Goal: Find specific page/section: Find specific page/section

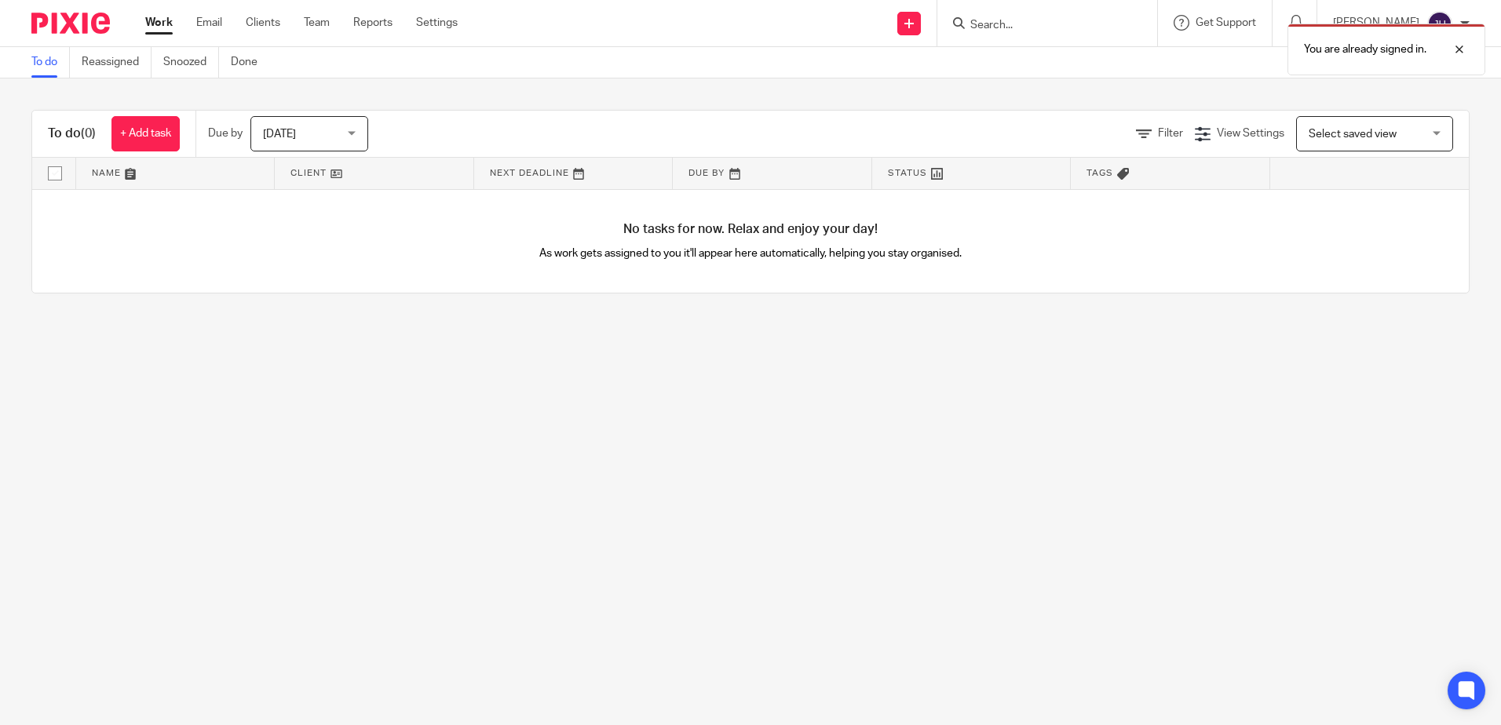
click at [740, 15] on form at bounding box center [1052, 23] width 167 height 20
click at [740, 43] on p "You are already signed in." at bounding box center [1365, 50] width 122 height 16
click at [740, 26] on input "Search" at bounding box center [1039, 26] width 141 height 14
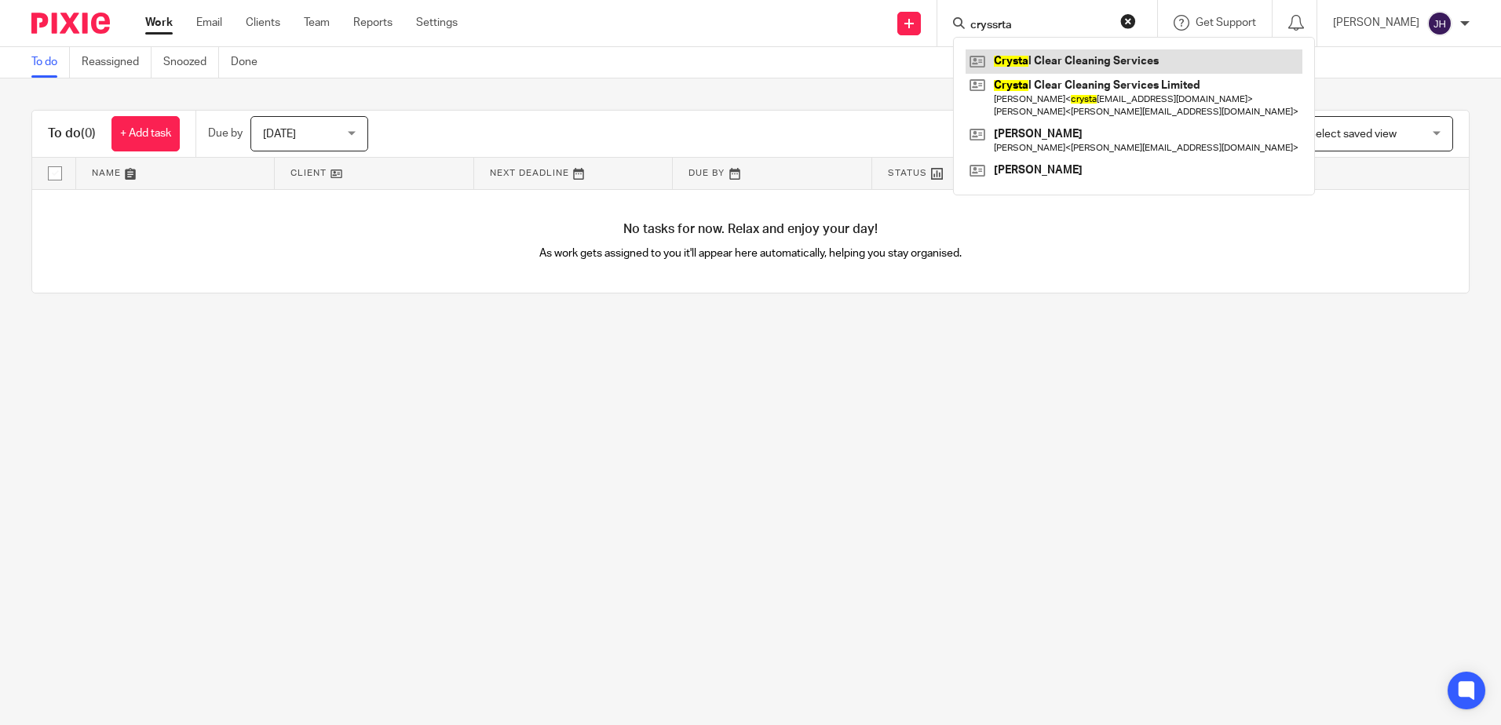
type input "cryssrta"
click at [740, 58] on link at bounding box center [1133, 61] width 337 height 24
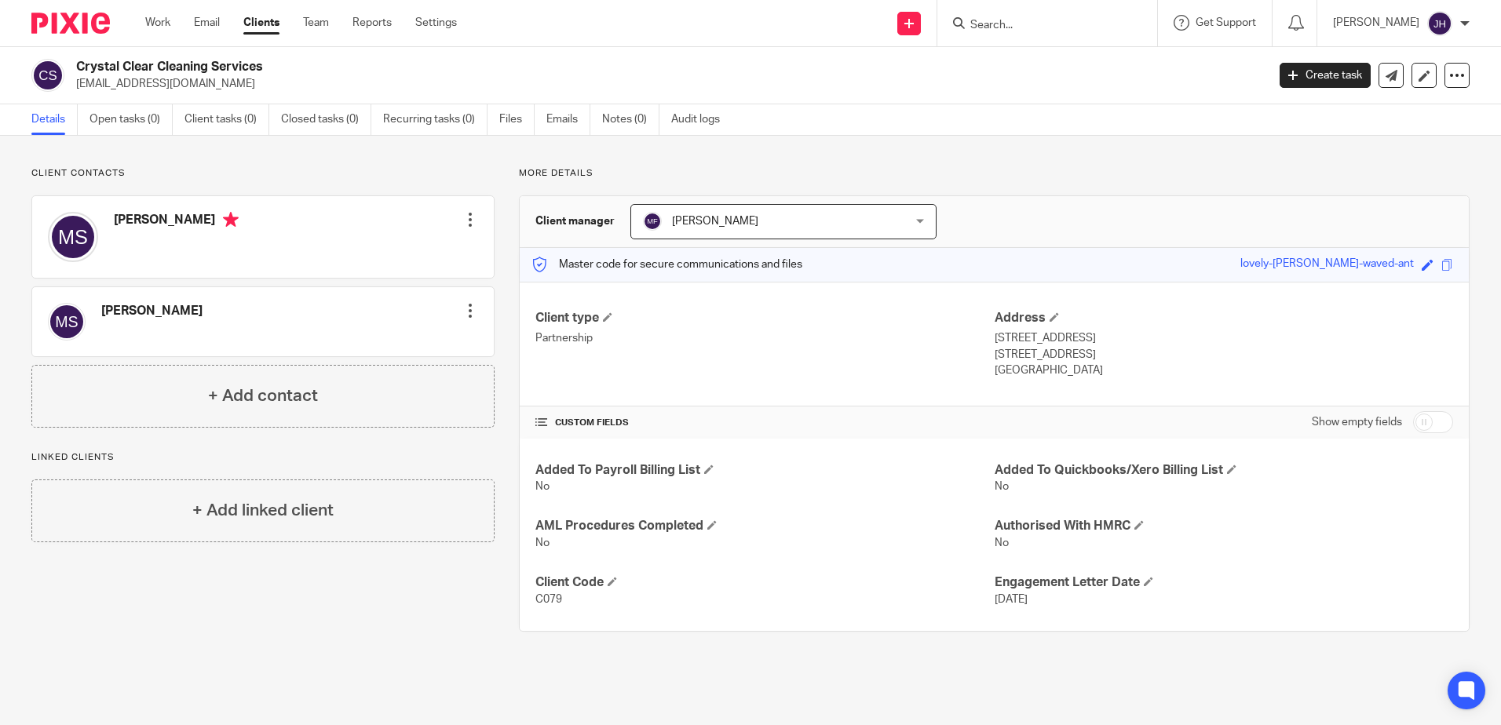
click at [1040, 24] on input "Search" at bounding box center [1039, 26] width 141 height 14
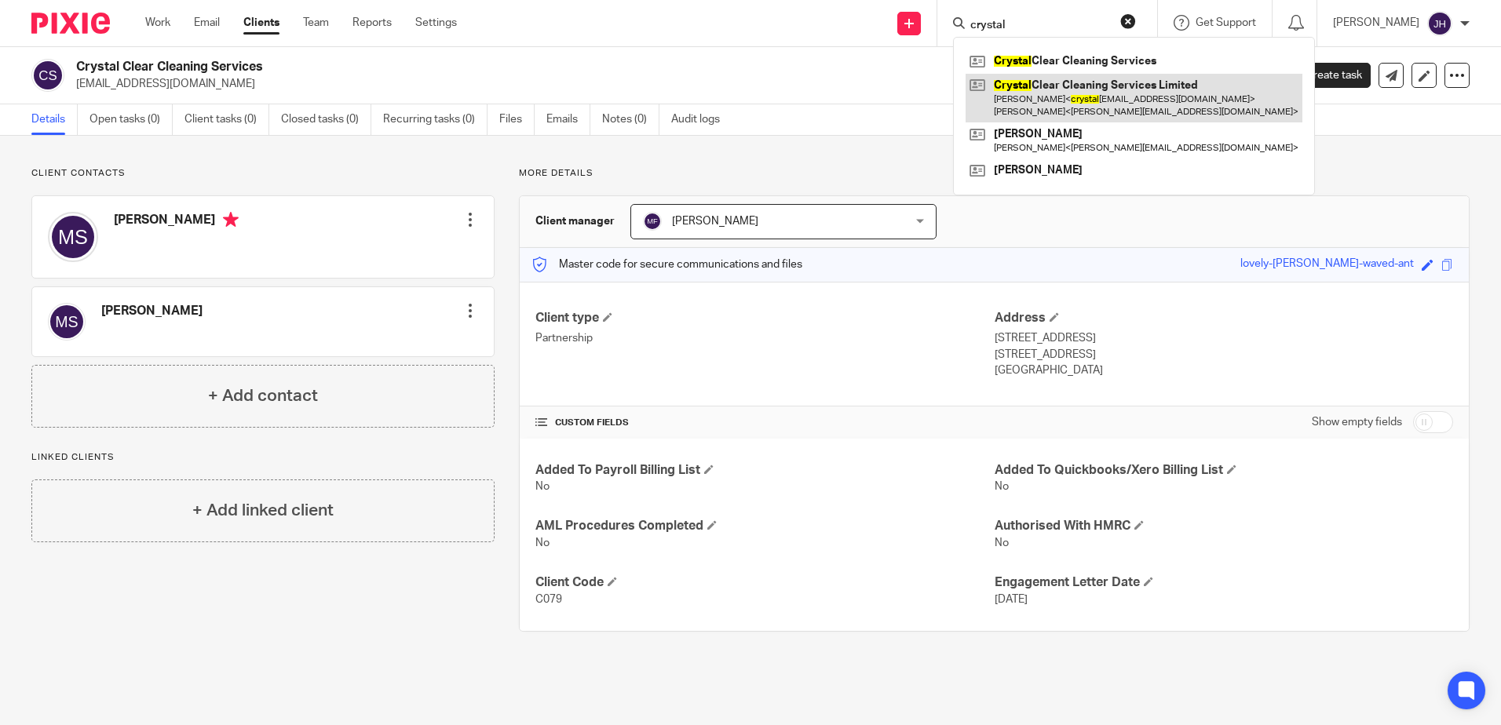
type input "crystal"
click at [1144, 100] on link at bounding box center [1133, 98] width 337 height 49
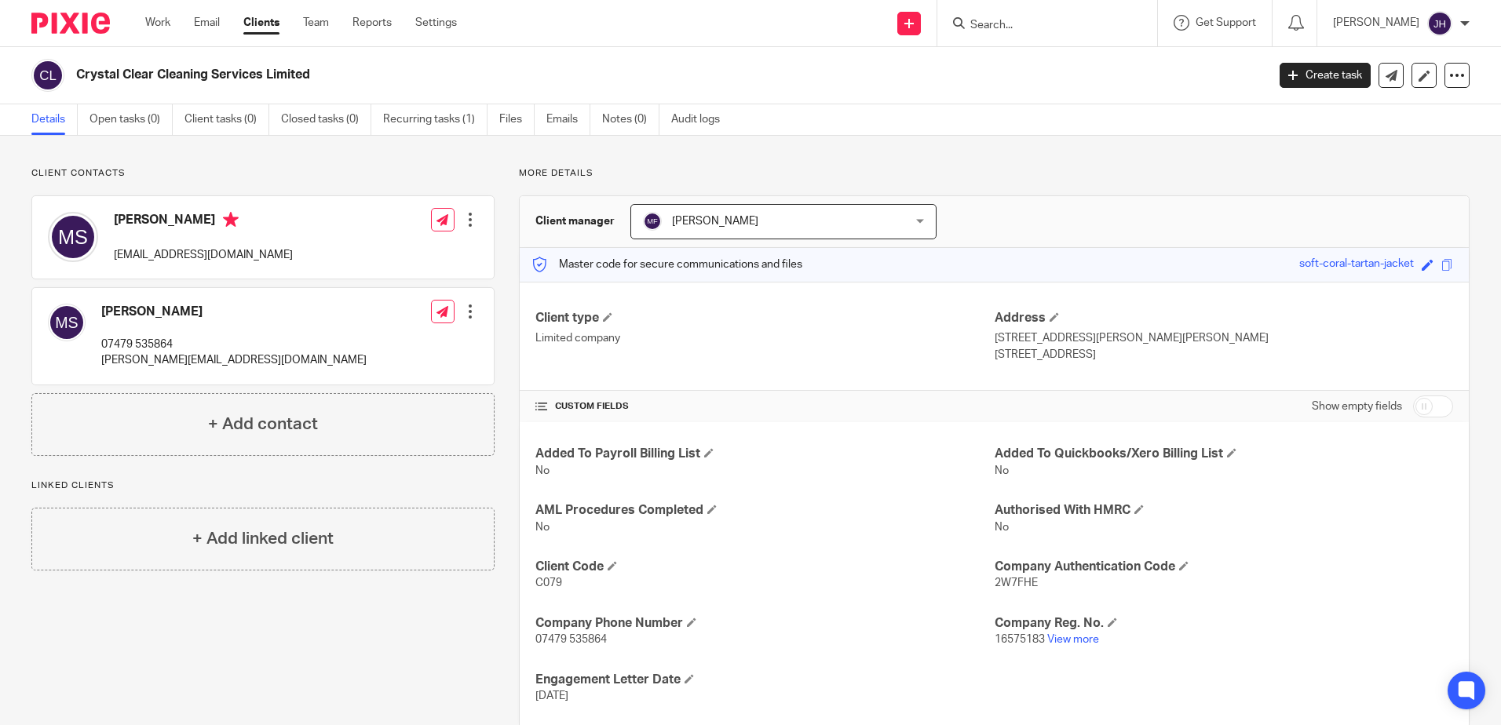
click at [1033, 24] on input "Search" at bounding box center [1039, 26] width 141 height 14
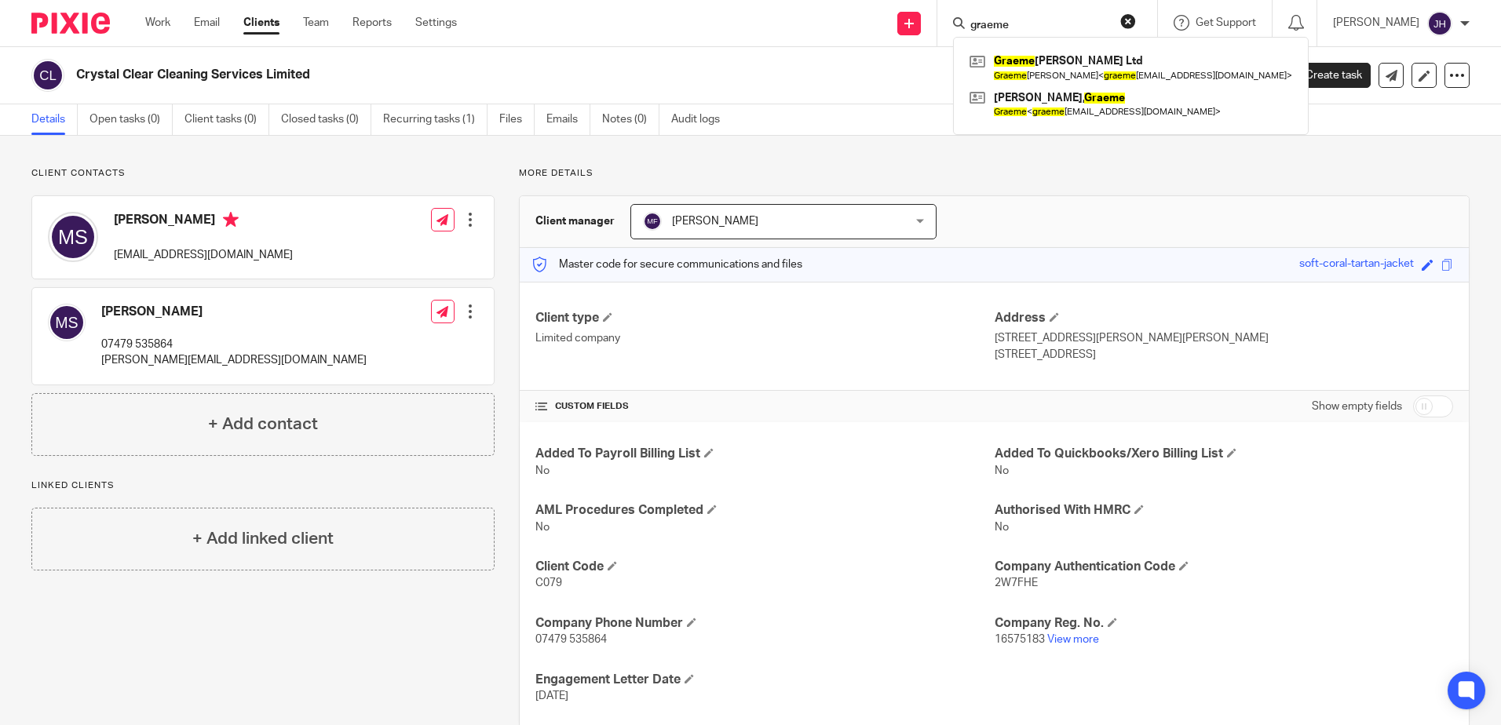
drag, startPoint x: 1075, startPoint y: 25, endPoint x: 994, endPoint y: 31, distance: 81.8
click at [994, 31] on div "graeme" at bounding box center [1044, 23] width 183 height 20
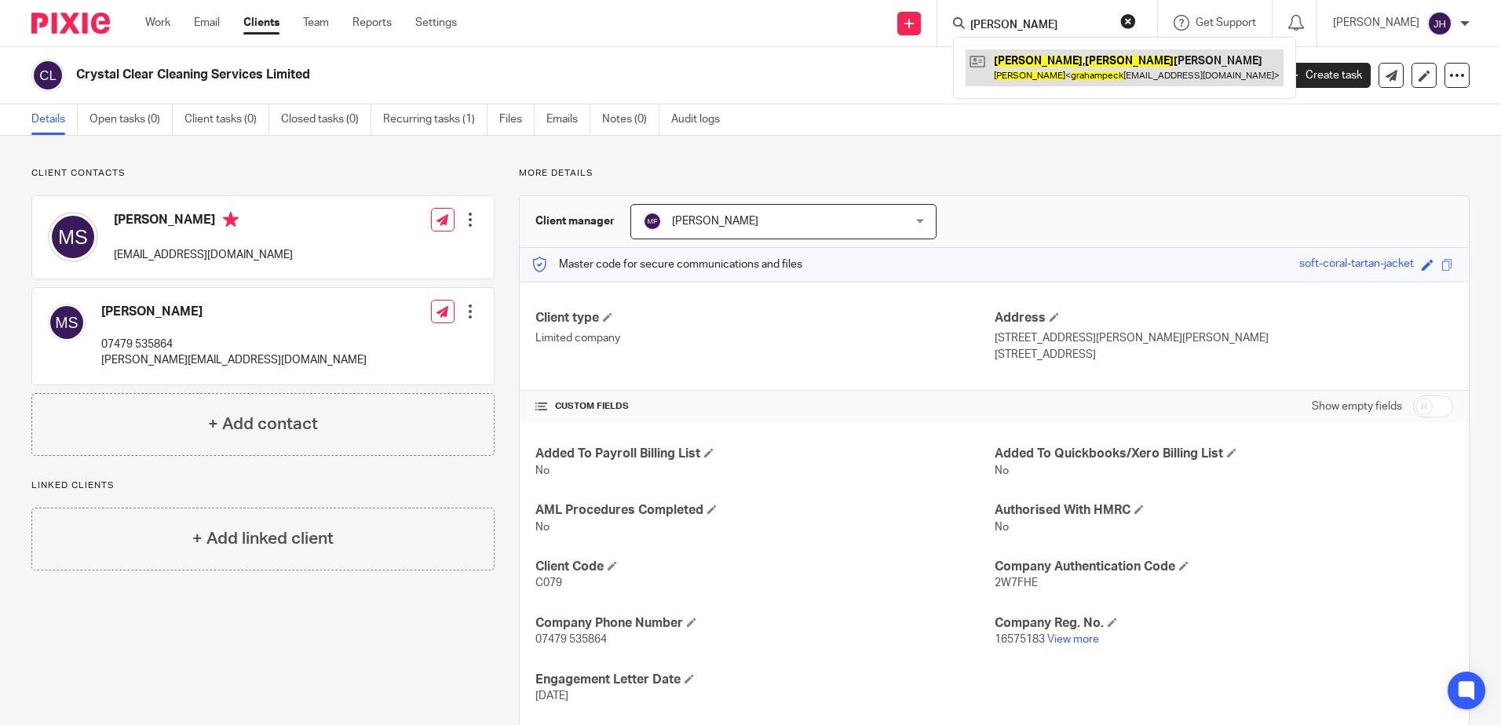
type input "graham peck"
click at [1049, 63] on link at bounding box center [1124, 67] width 318 height 36
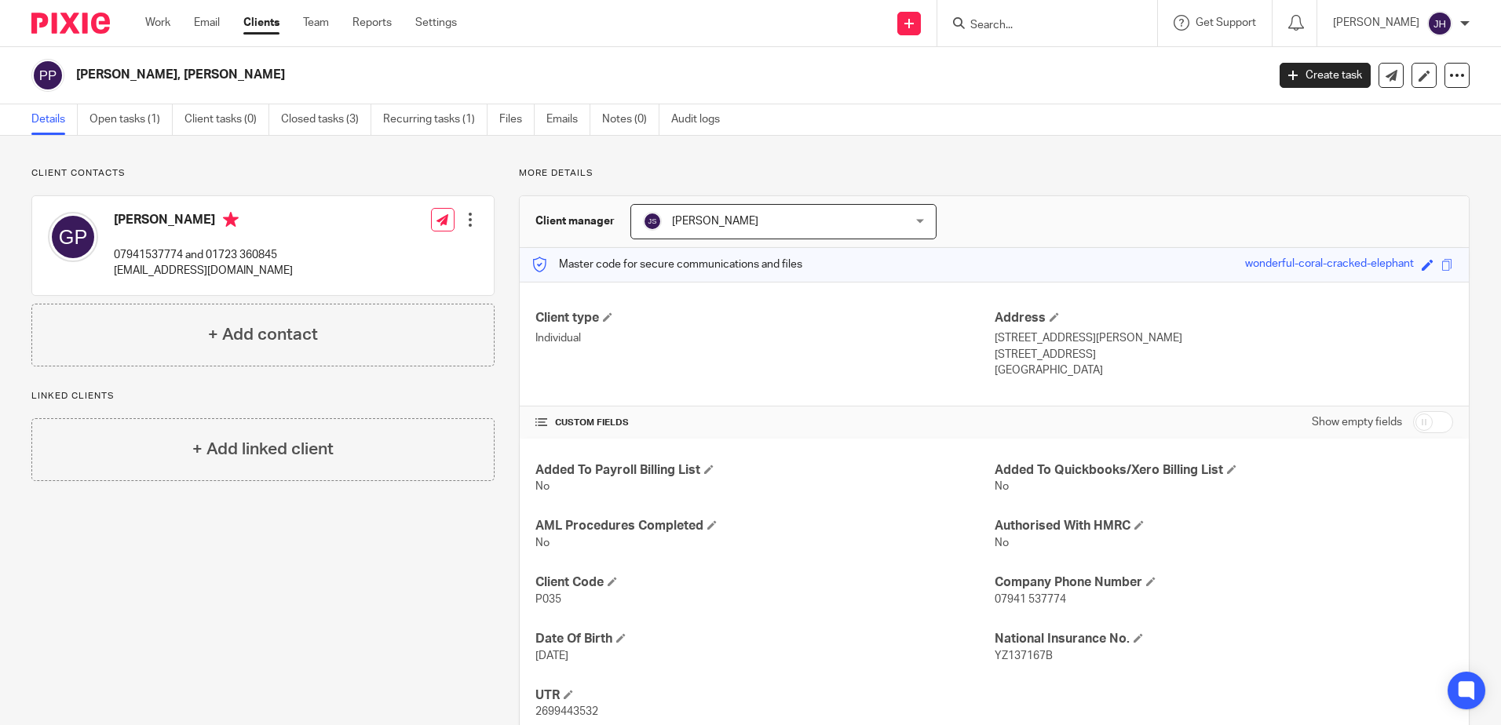
click at [1007, 31] on div at bounding box center [1044, 23] width 183 height 20
click at [1060, 30] on input "Search" at bounding box center [1039, 26] width 141 height 14
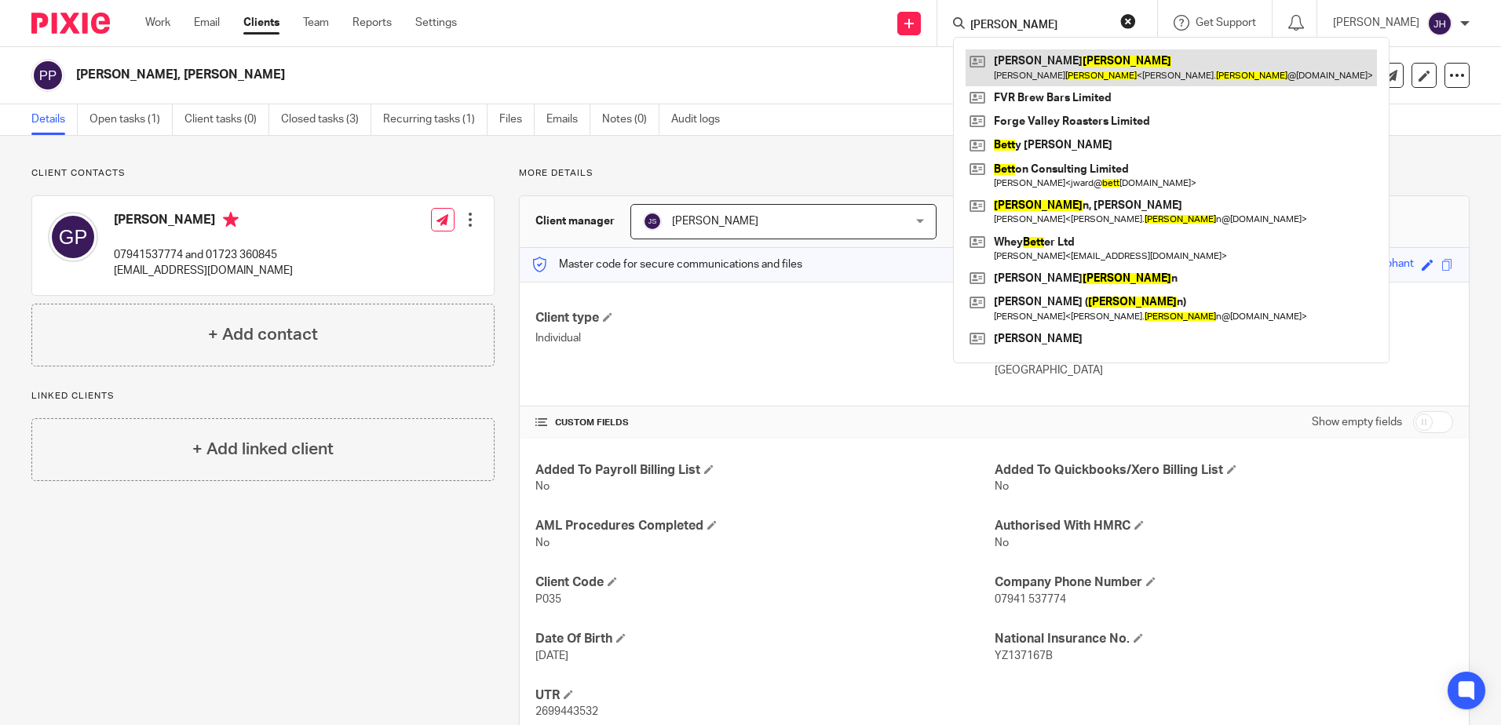
type input "brett"
click at [1052, 65] on link at bounding box center [1170, 67] width 411 height 36
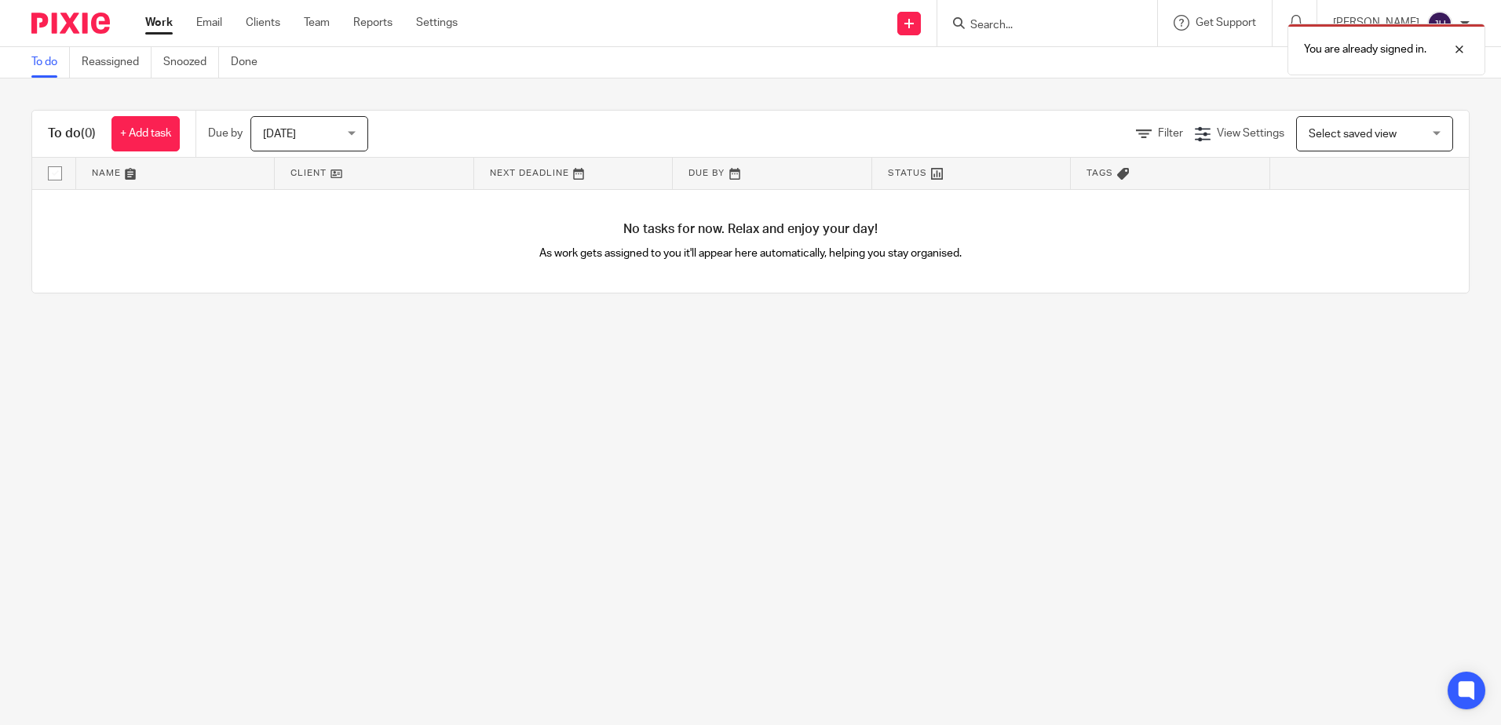
click at [1024, 20] on div "You are already signed in." at bounding box center [1117, 46] width 735 height 60
click at [1040, 24] on div "You are already signed in." at bounding box center [1117, 46] width 735 height 60
click at [1340, 51] on p "You are already signed in." at bounding box center [1365, 50] width 122 height 16
click at [1015, 28] on input "Search" at bounding box center [1039, 26] width 141 height 14
type input "fvr"
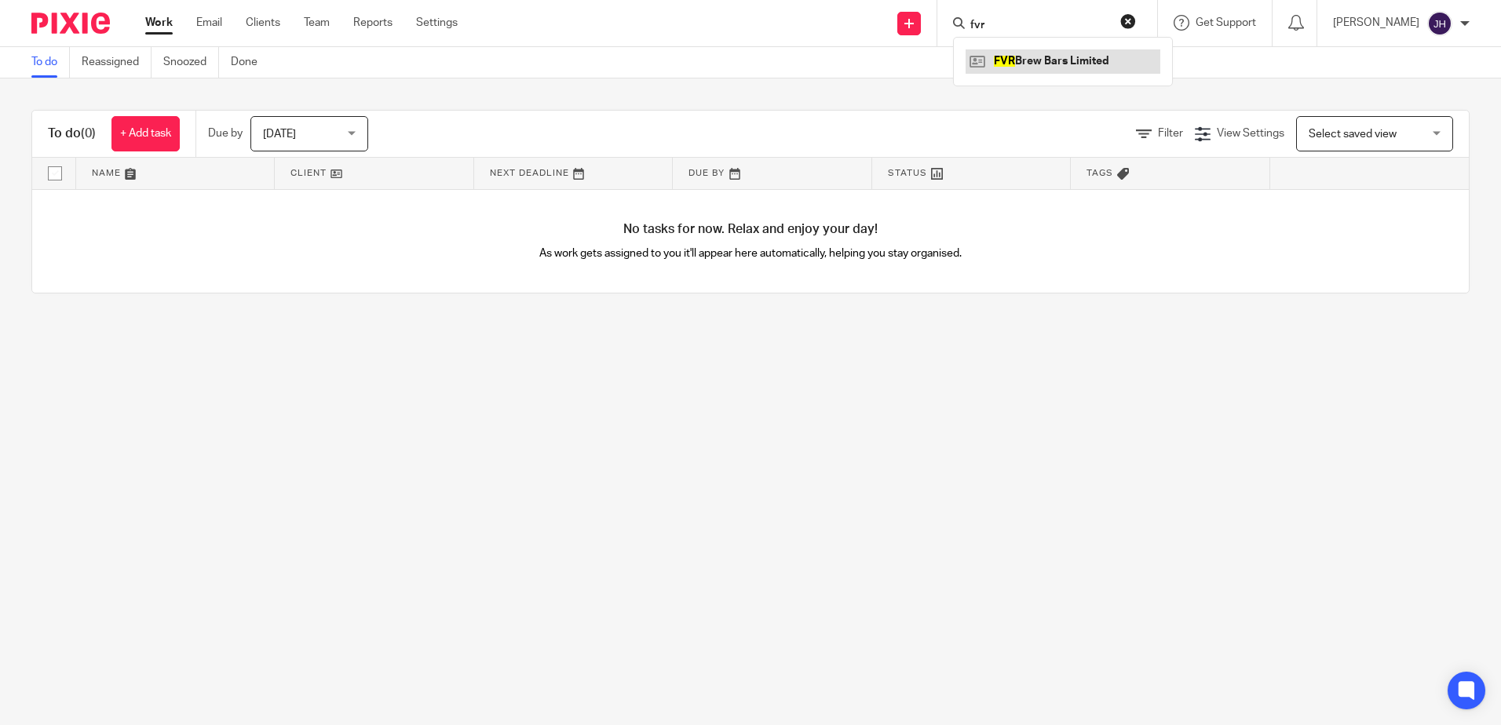
click at [1042, 60] on link at bounding box center [1062, 61] width 195 height 24
